Goal: Task Accomplishment & Management: Complete application form

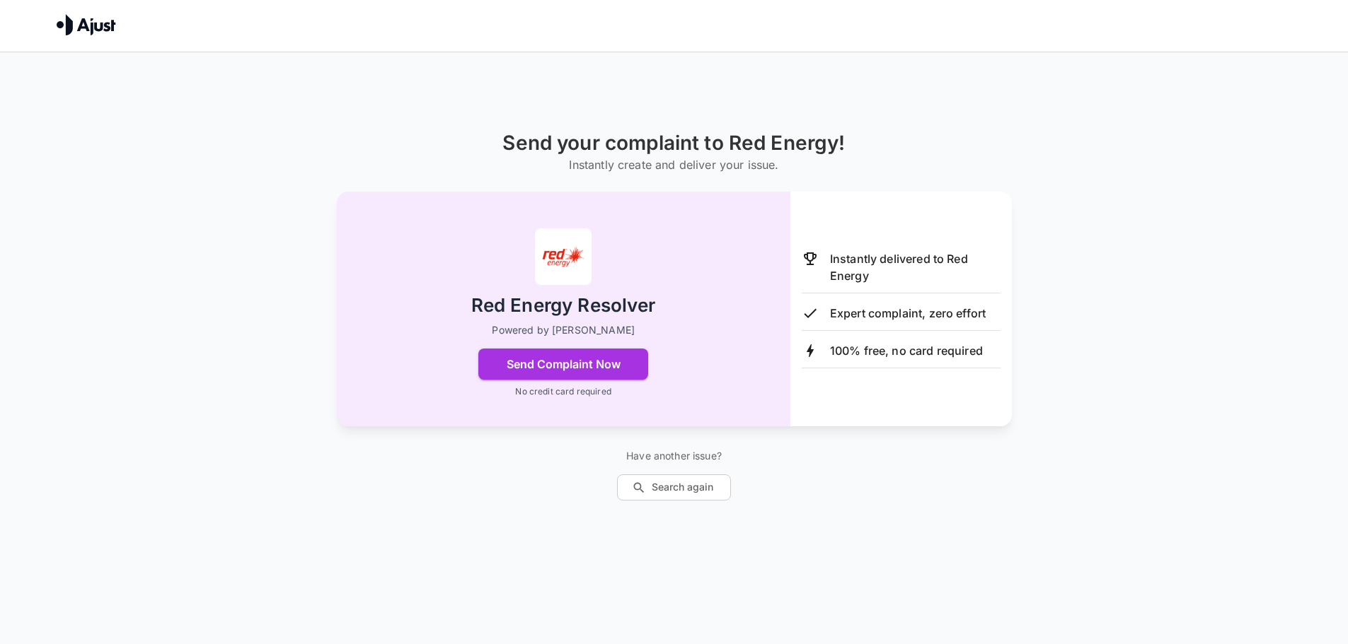
scroll to position [52, 0]
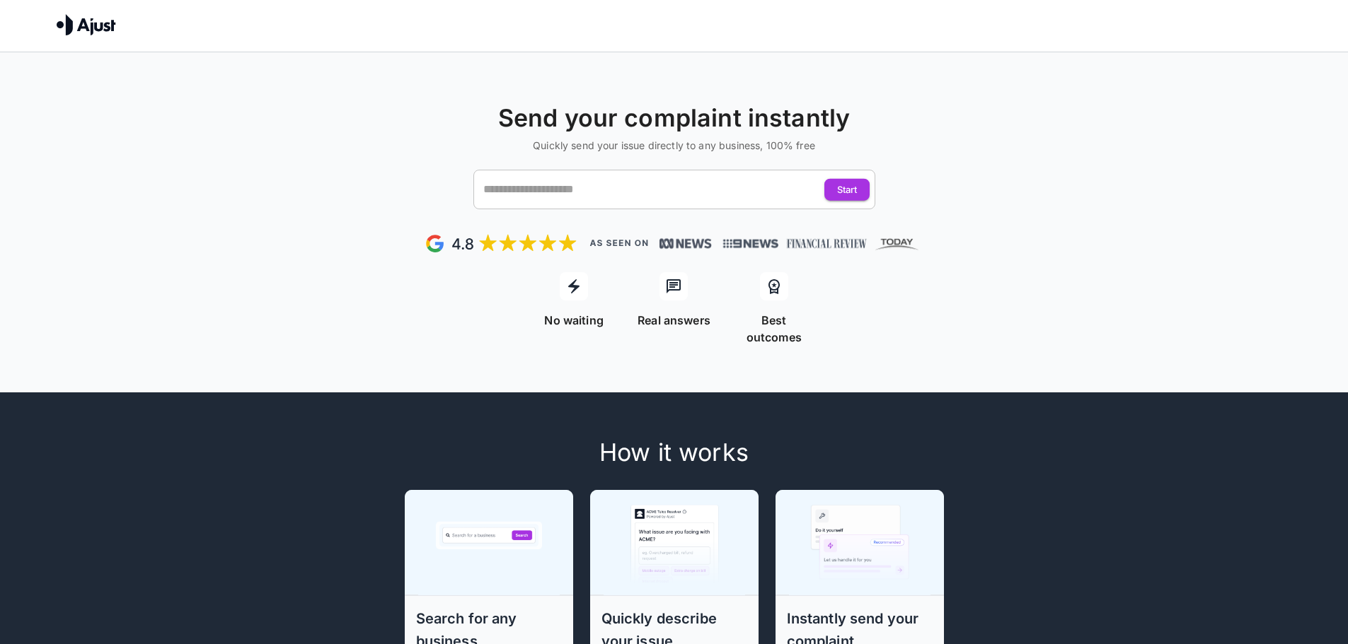
click at [603, 181] on input "text" at bounding box center [661, 189] width 362 height 27
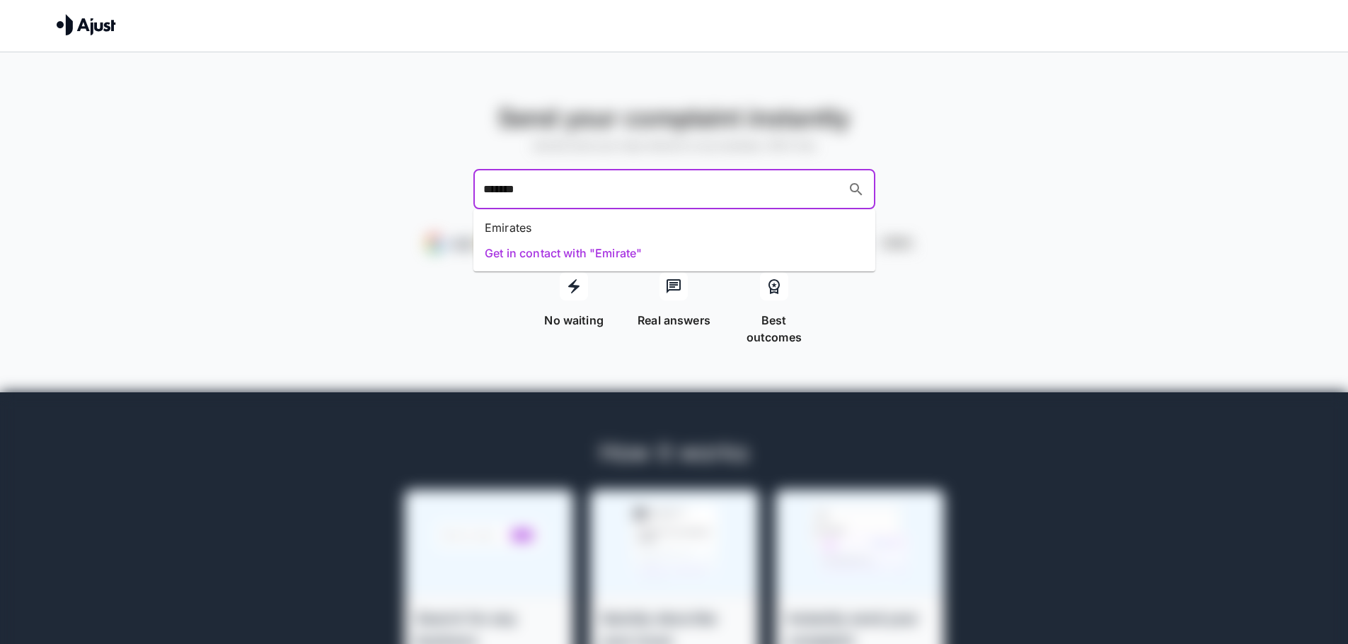
type input "********"
click at [520, 231] on li "Emirates" at bounding box center [674, 227] width 402 height 25
